Goal: Task Accomplishment & Management: Manage account settings

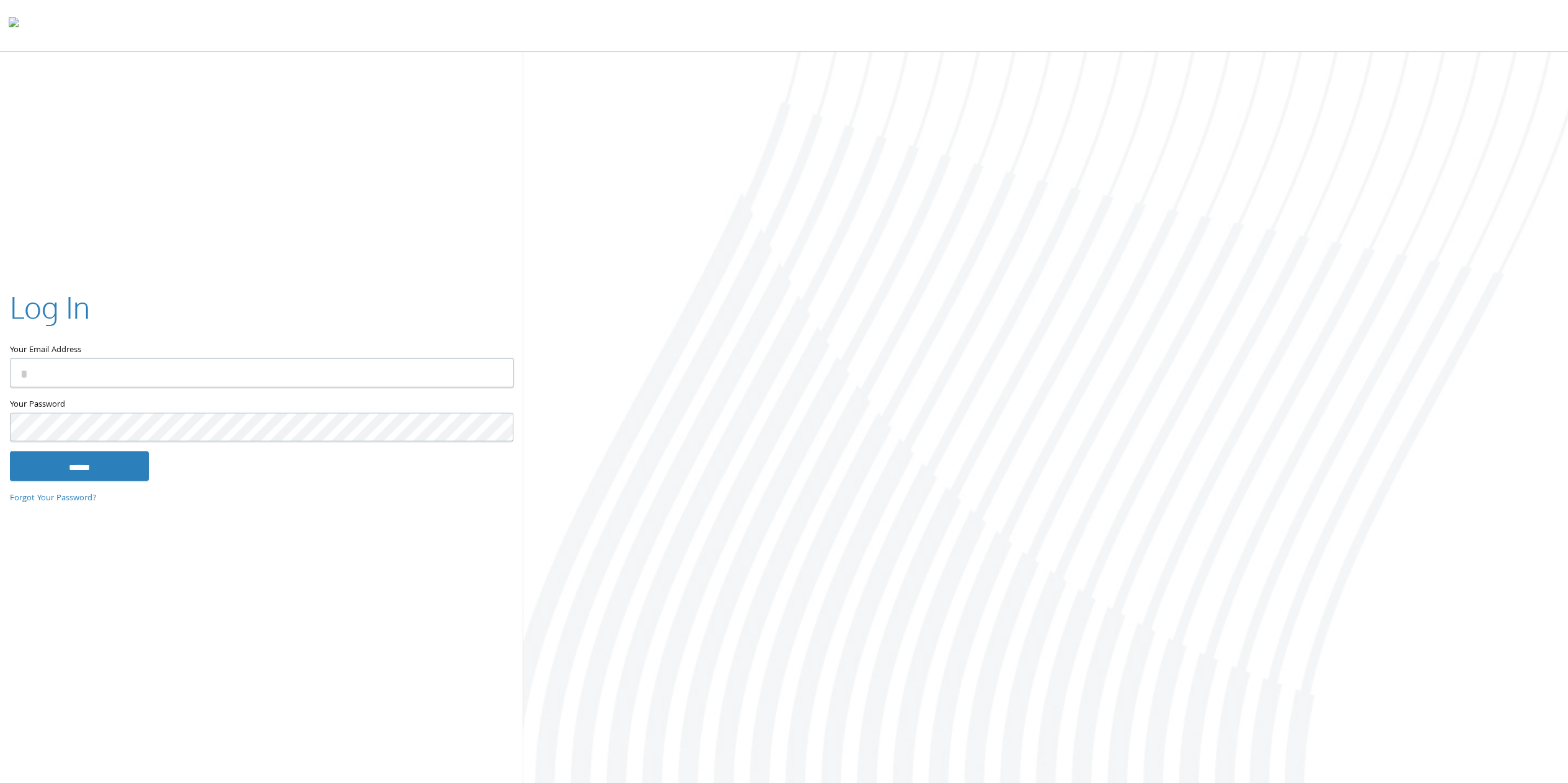
type input "**********"
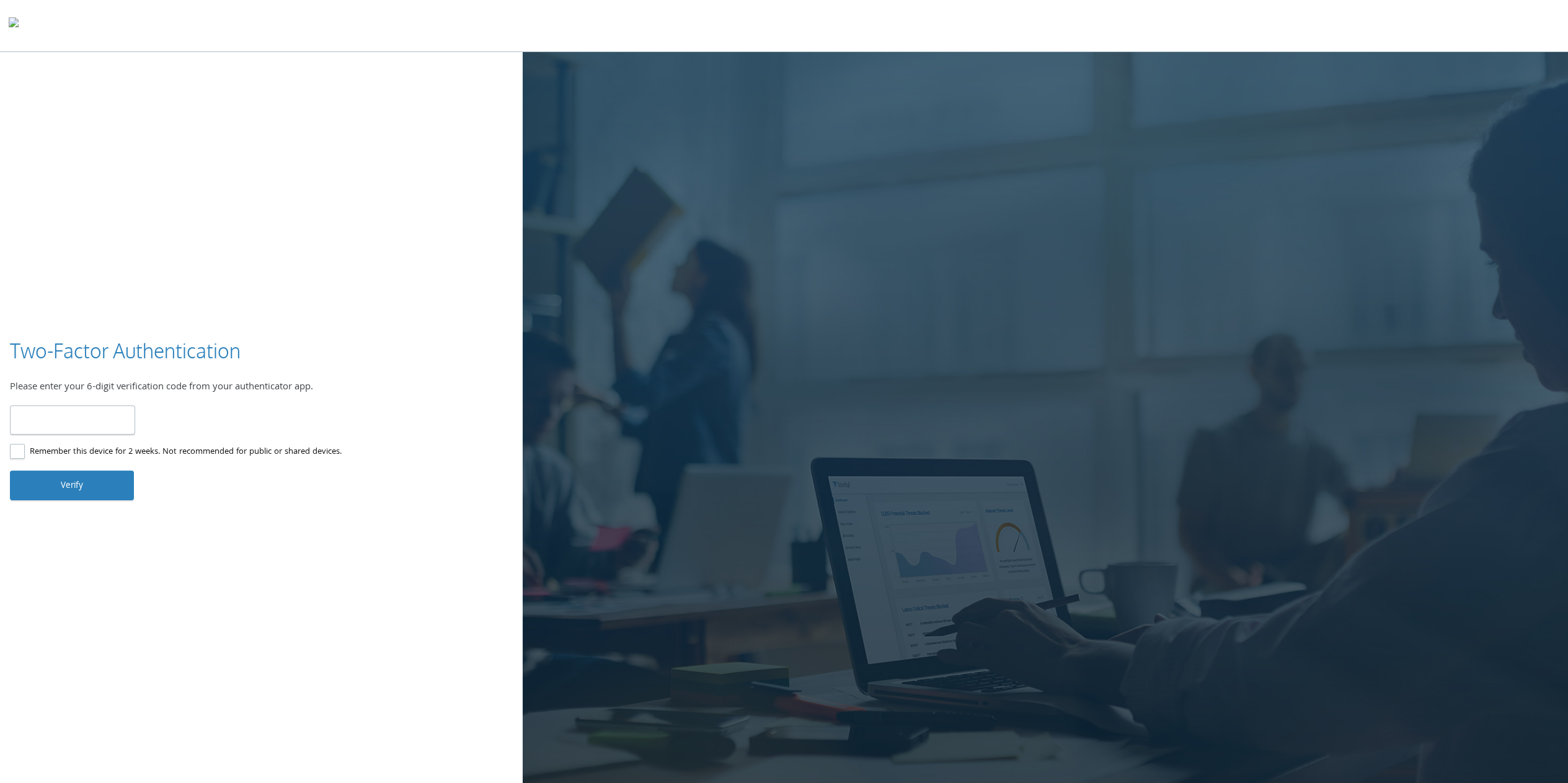
click at [68, 408] on input "number" at bounding box center [72, 420] width 125 height 29
type input "*"
type input "******"
